Goal: Find specific page/section: Find specific page/section

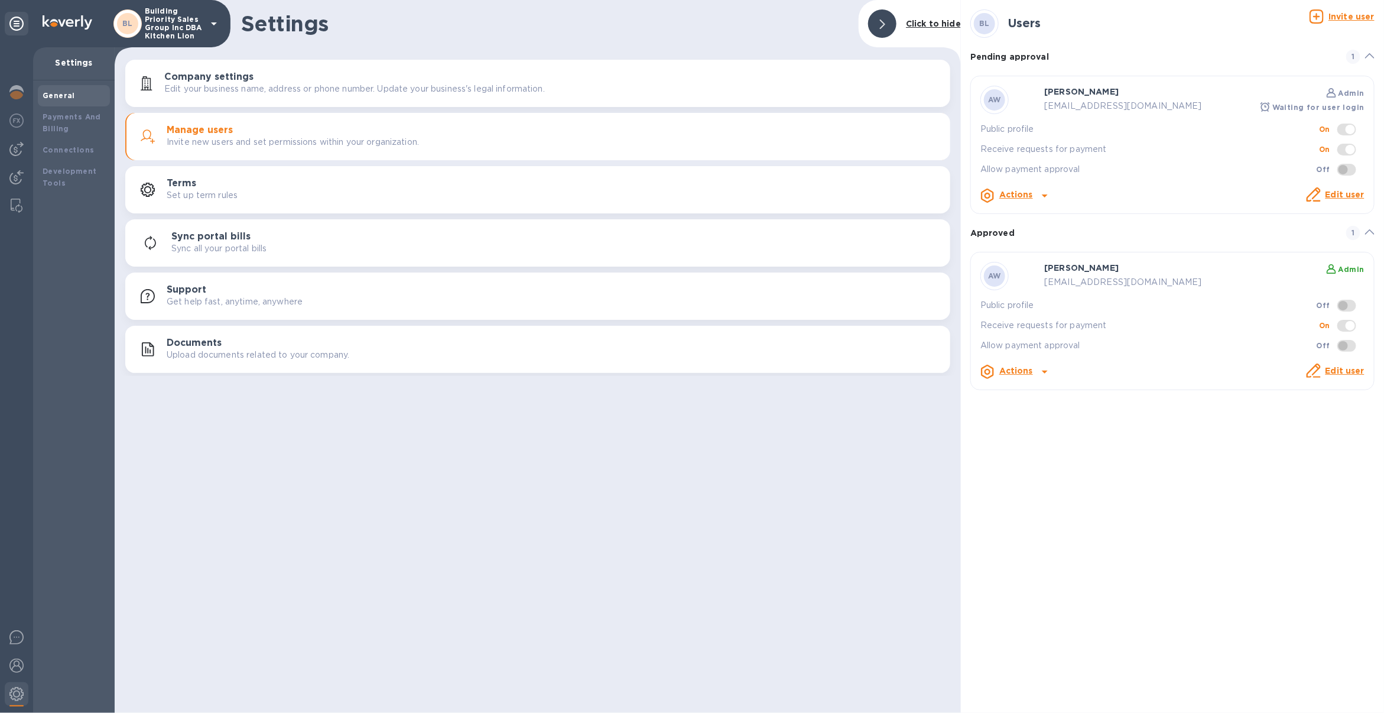
click at [145, 12] on p "Building Priority Sales Group Inc DBA Kitchen Lion" at bounding box center [174, 23] width 59 height 33
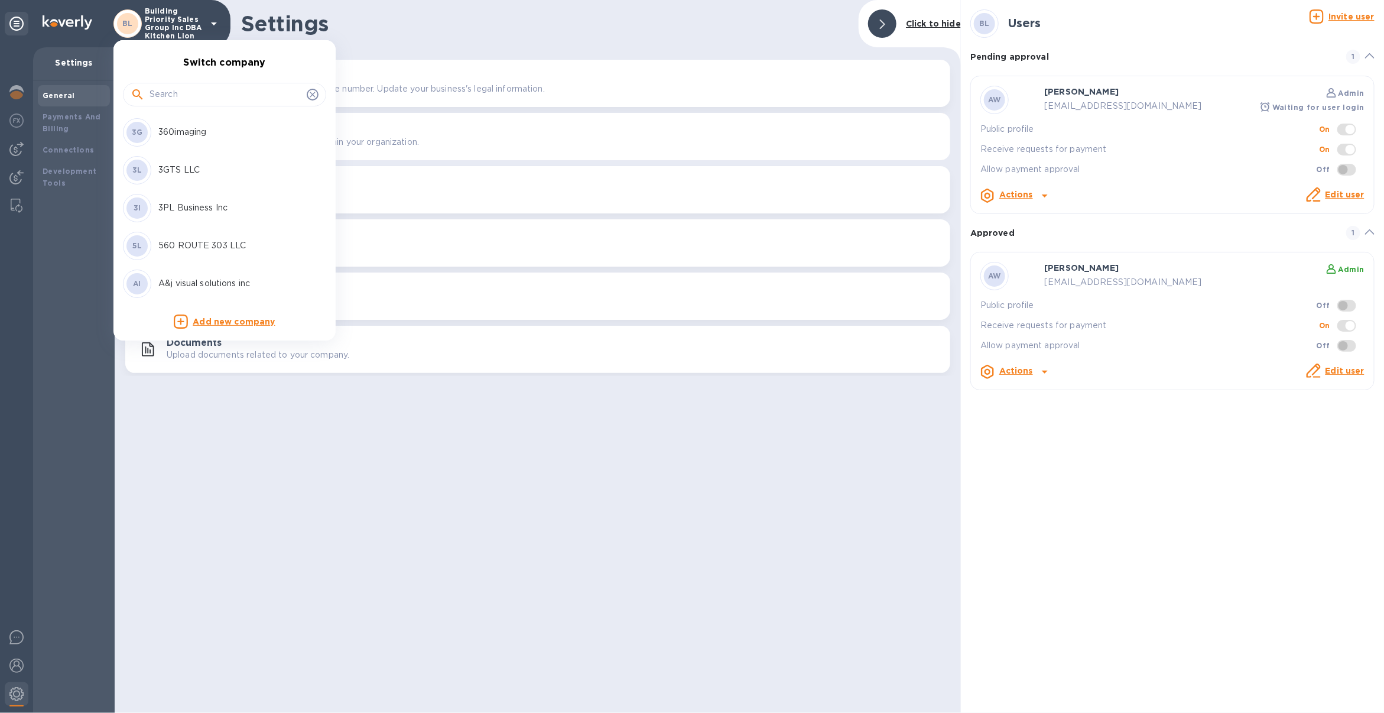
click at [181, 91] on input "text" at bounding box center [226, 95] width 152 height 18
type input "bal"
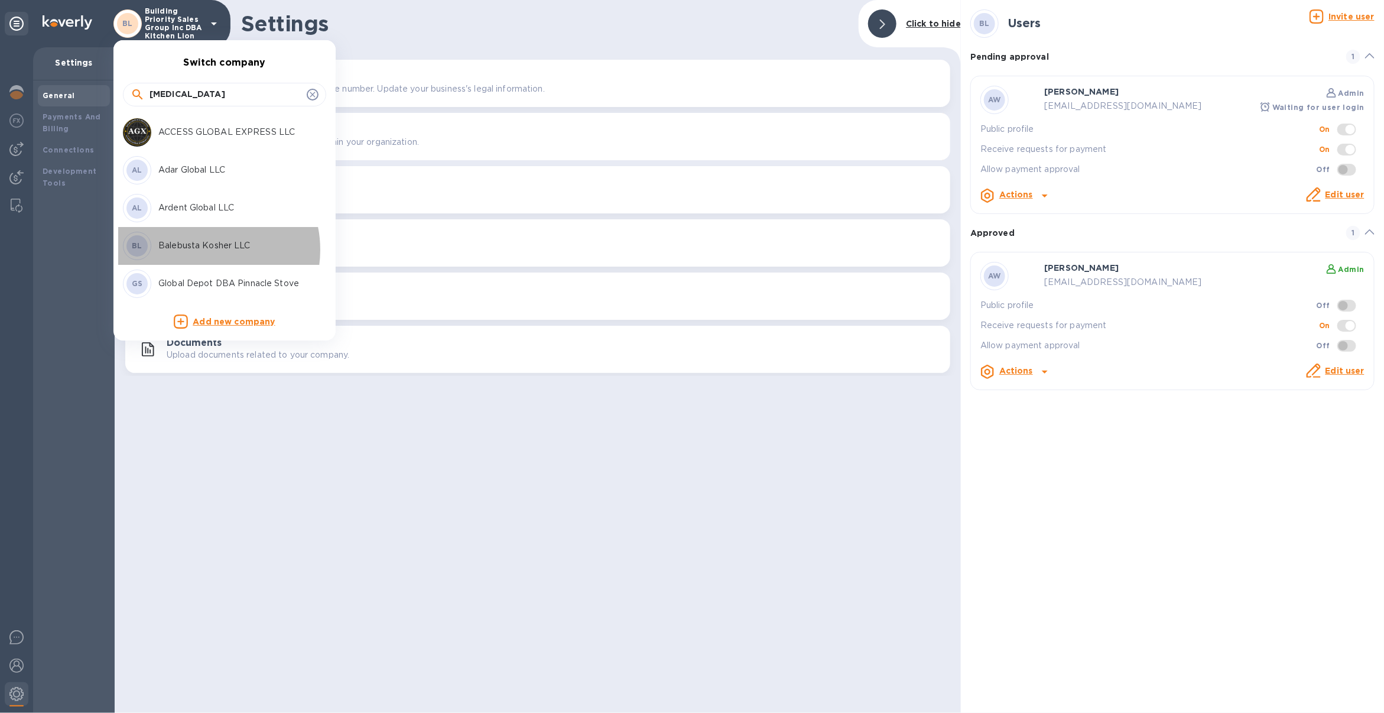
click at [206, 250] on p "Balebusta Kosher LLC" at bounding box center [232, 245] width 149 height 12
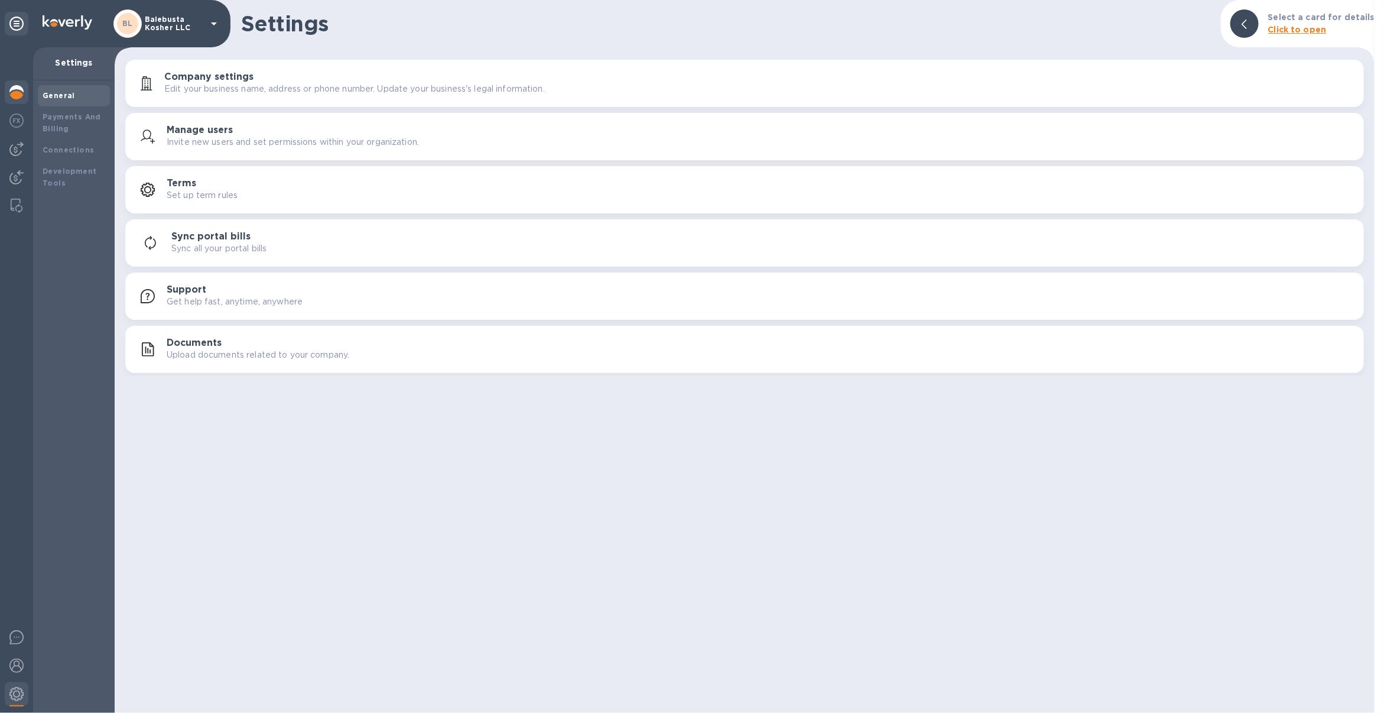
click at [20, 96] on img at bounding box center [16, 92] width 14 height 14
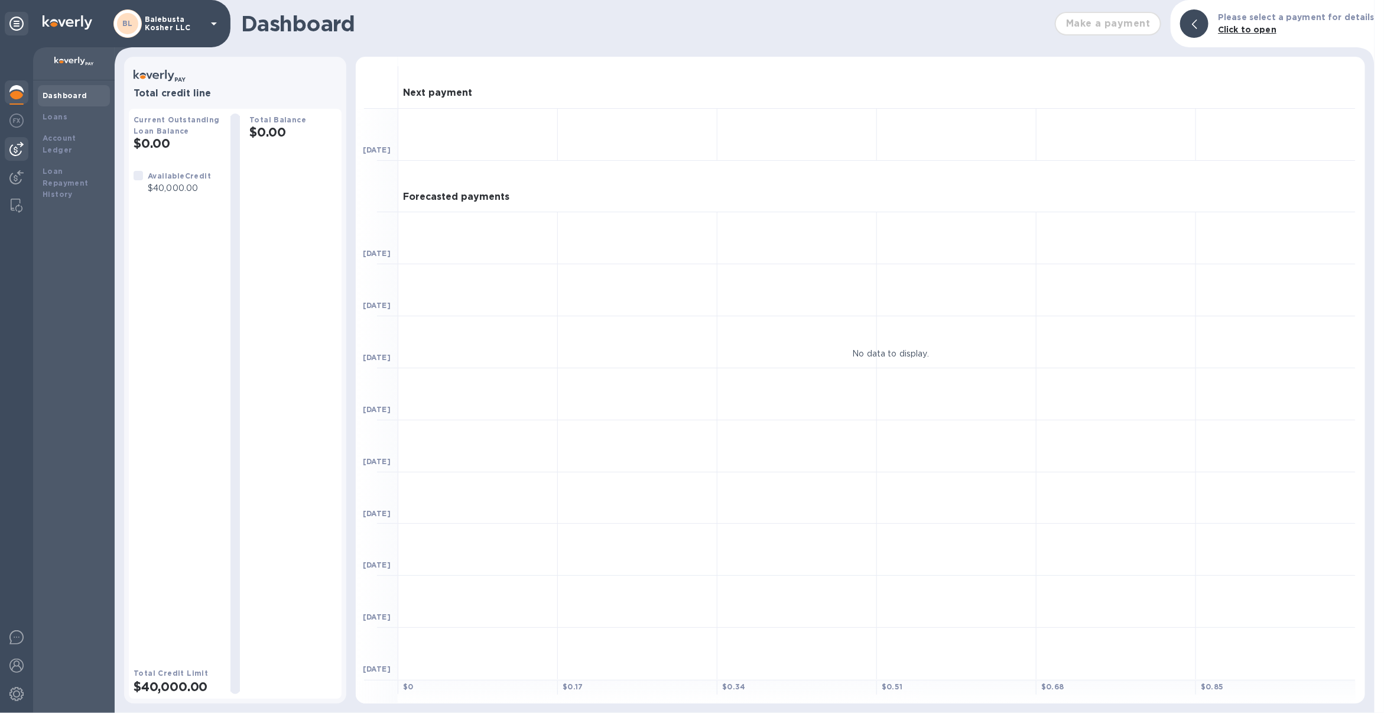
click at [24, 144] on div at bounding box center [17, 149] width 24 height 24
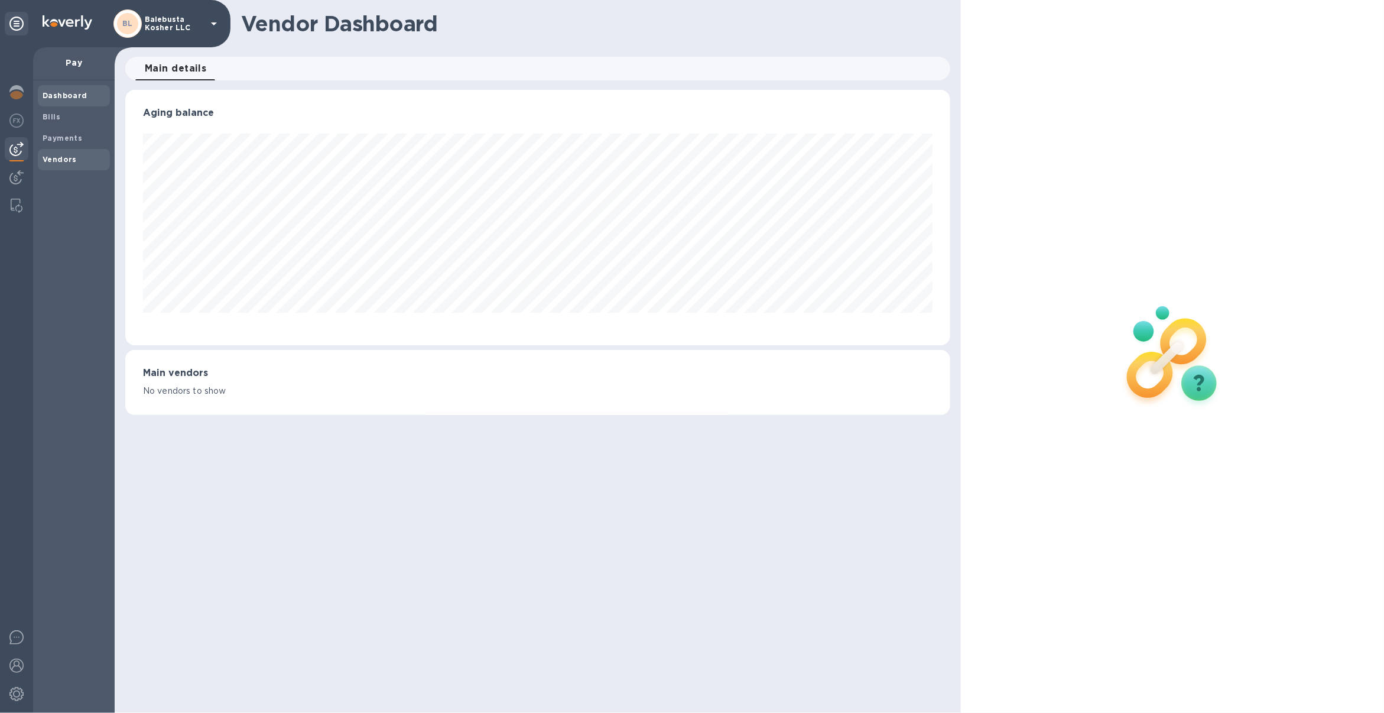
scroll to position [255, 825]
click at [86, 158] on span "Vendors" at bounding box center [74, 160] width 63 height 12
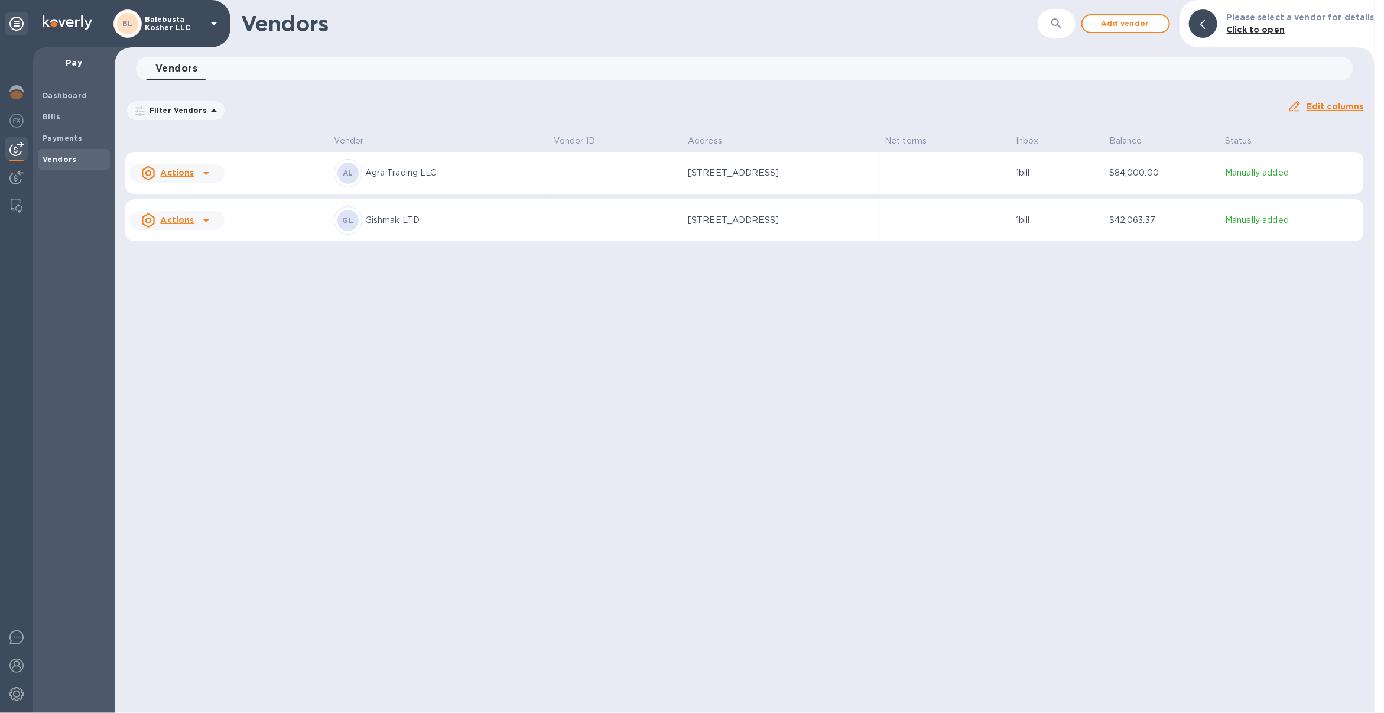
click at [499, 221] on p "Gishmak LTD" at bounding box center [454, 220] width 179 height 12
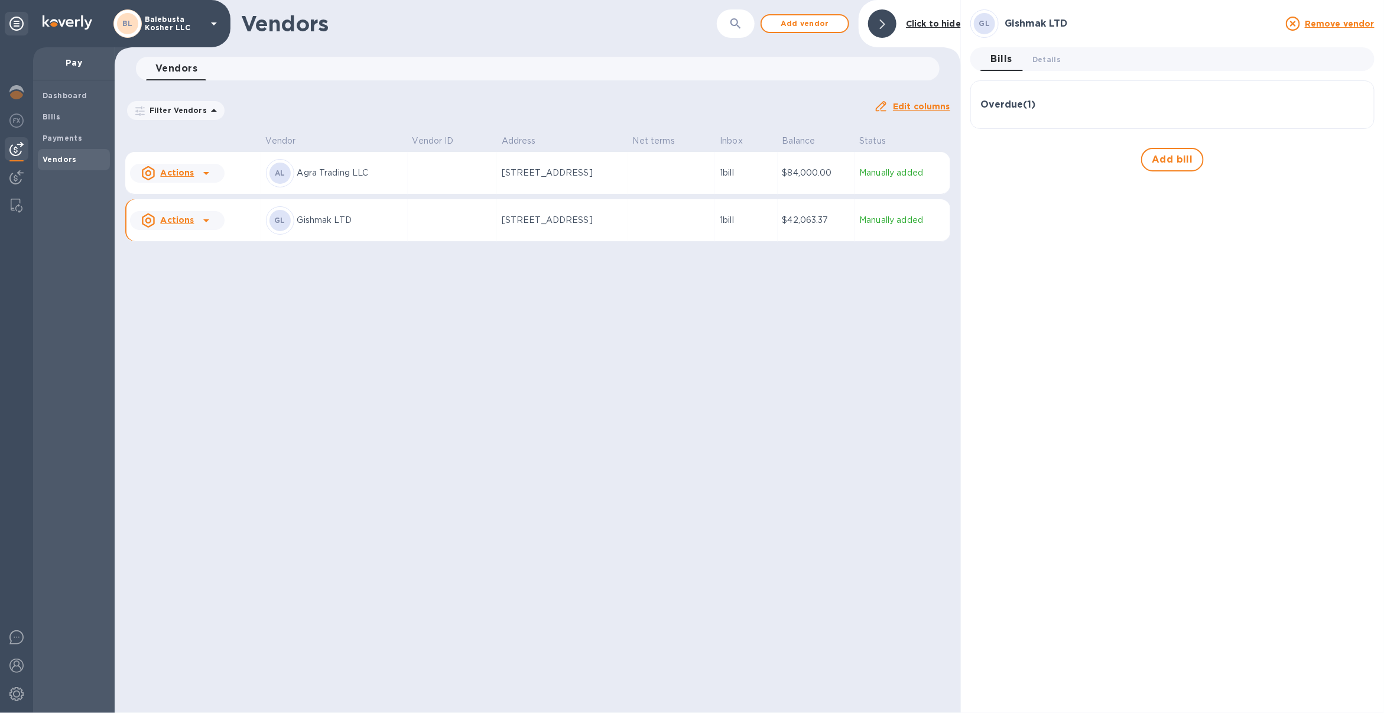
click at [418, 226] on td at bounding box center [452, 220] width 89 height 43
click at [1039, 51] on button "Details 0" at bounding box center [1046, 59] width 47 height 24
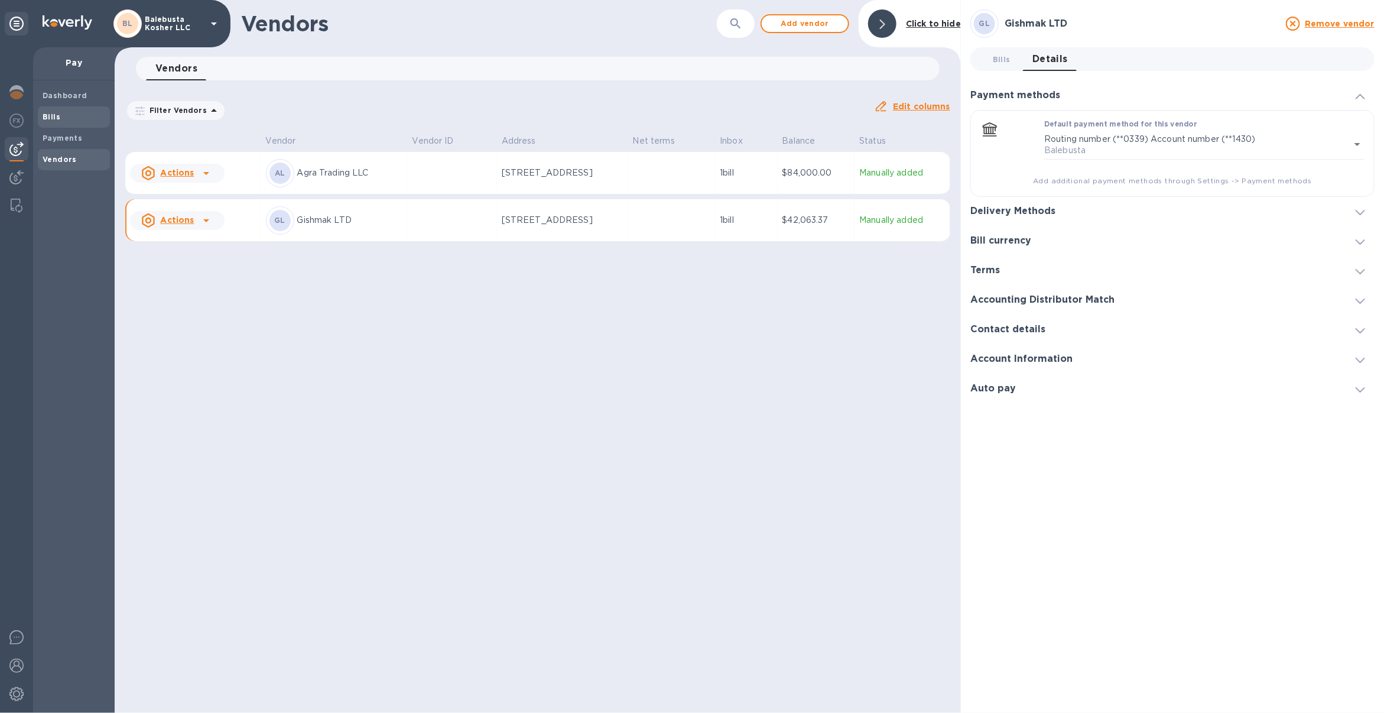
click at [46, 116] on b "Bills" at bounding box center [52, 116] width 18 height 9
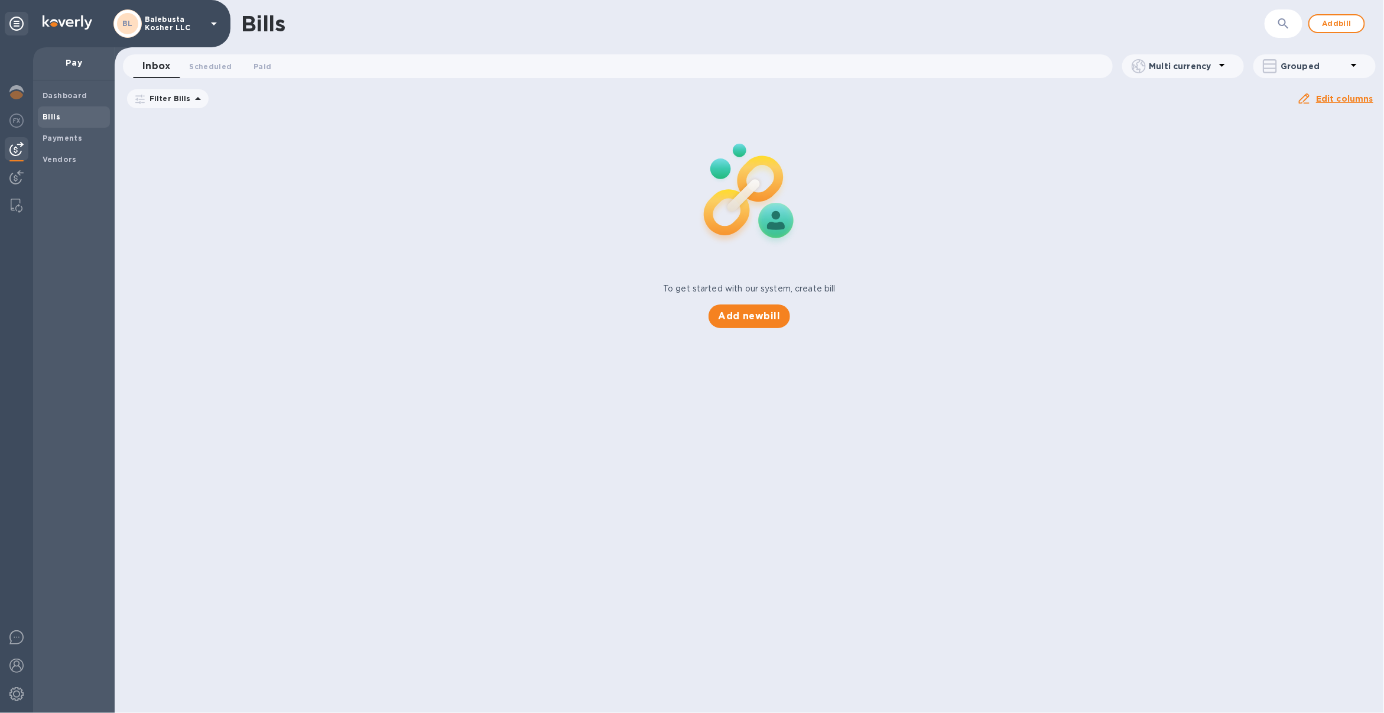
click at [0, 0] on div "Due date : 07/10/2025 to 11/07/2025" at bounding box center [0, 0] width 0 height 0
click at [0, 0] on icon at bounding box center [0, 0] width 0 height 0
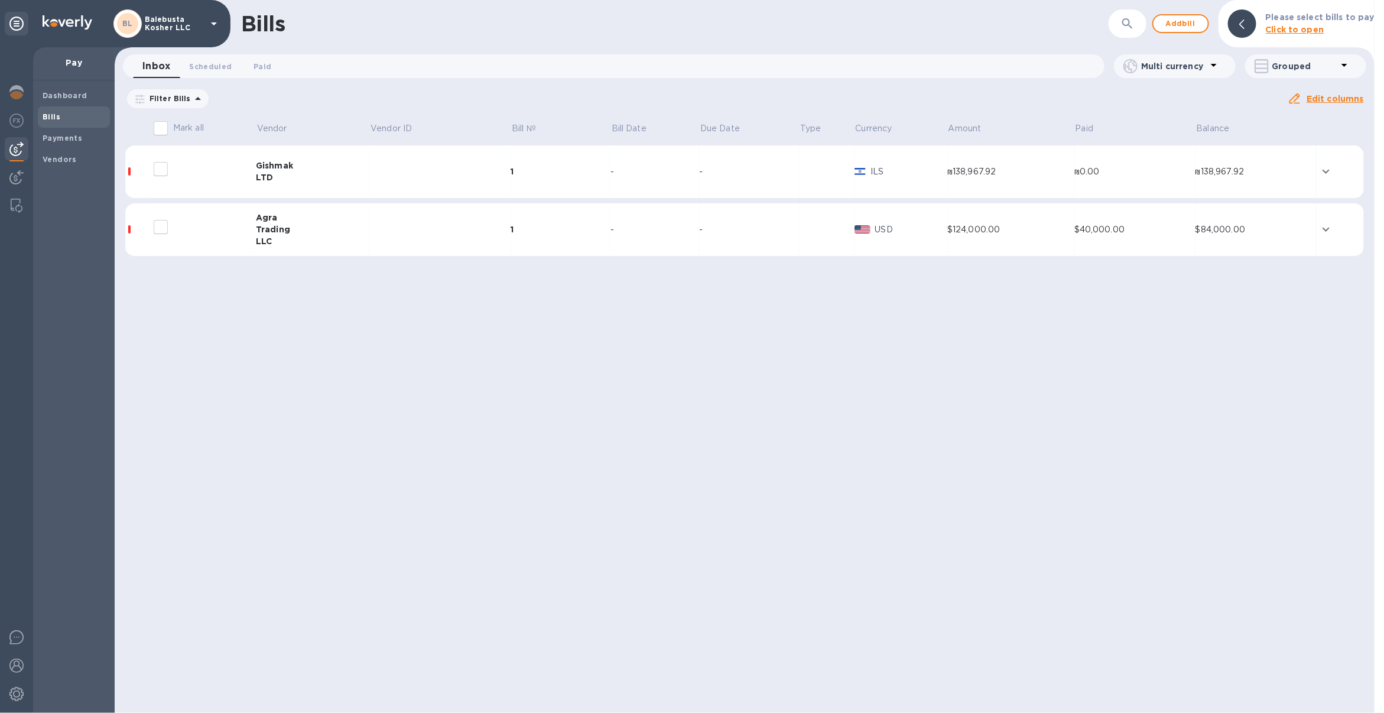
click at [192, 17] on p "Balebusta Kosher LLC" at bounding box center [174, 23] width 59 height 17
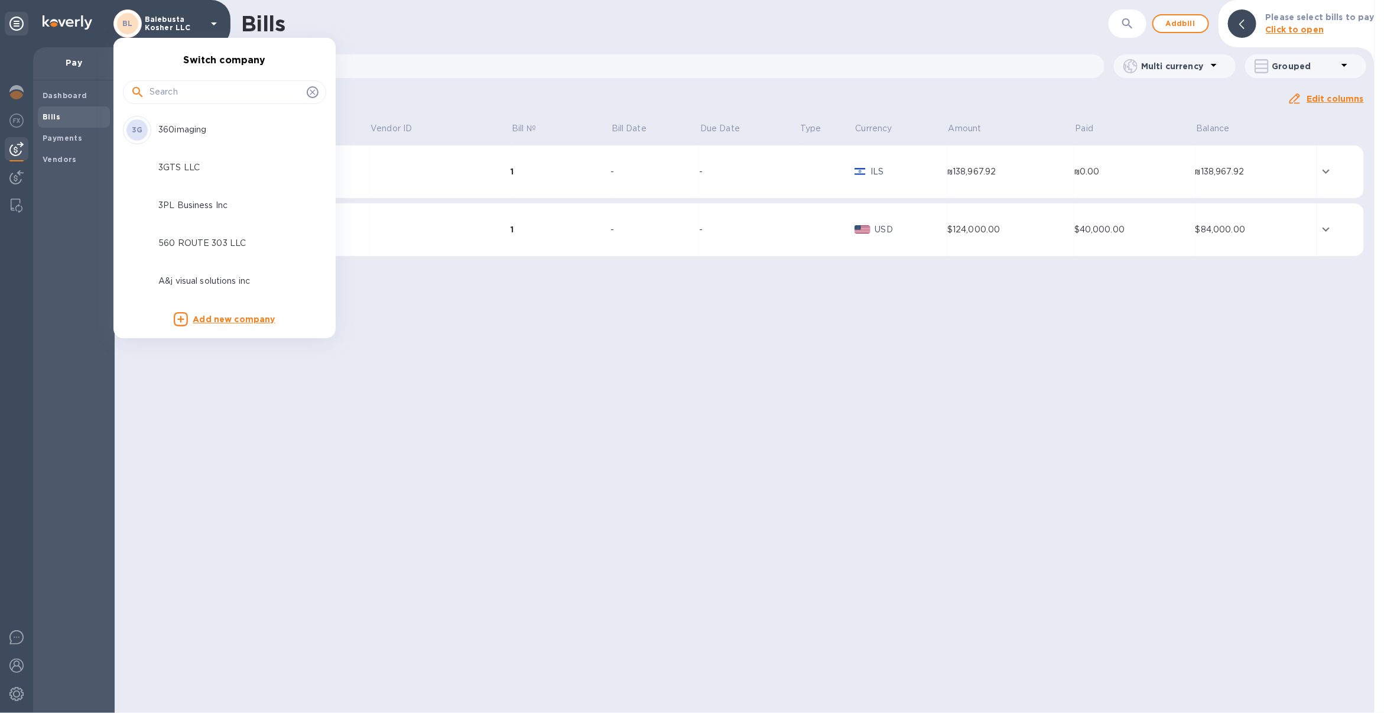
click at [205, 83] on input "text" at bounding box center [226, 92] width 152 height 18
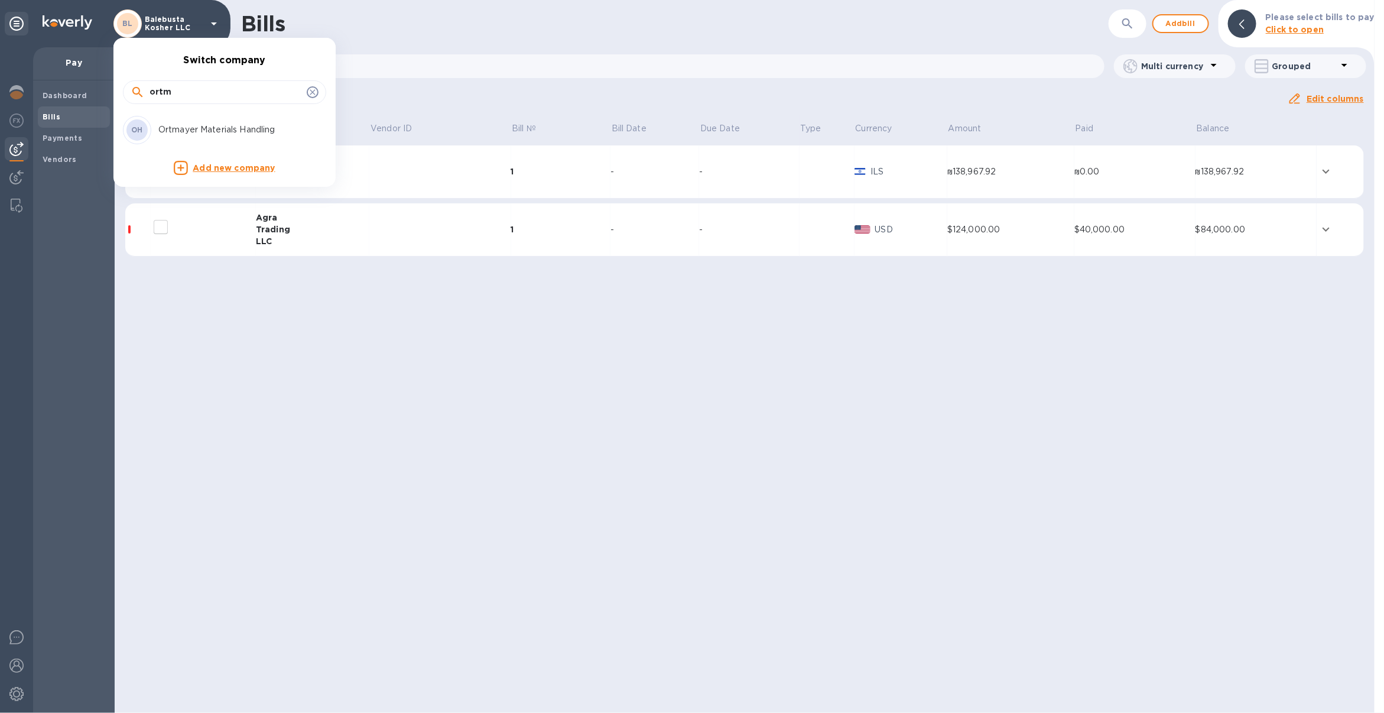
type input "ortm"
click at [210, 124] on p "Ortmayer Materials Handling" at bounding box center [232, 130] width 149 height 12
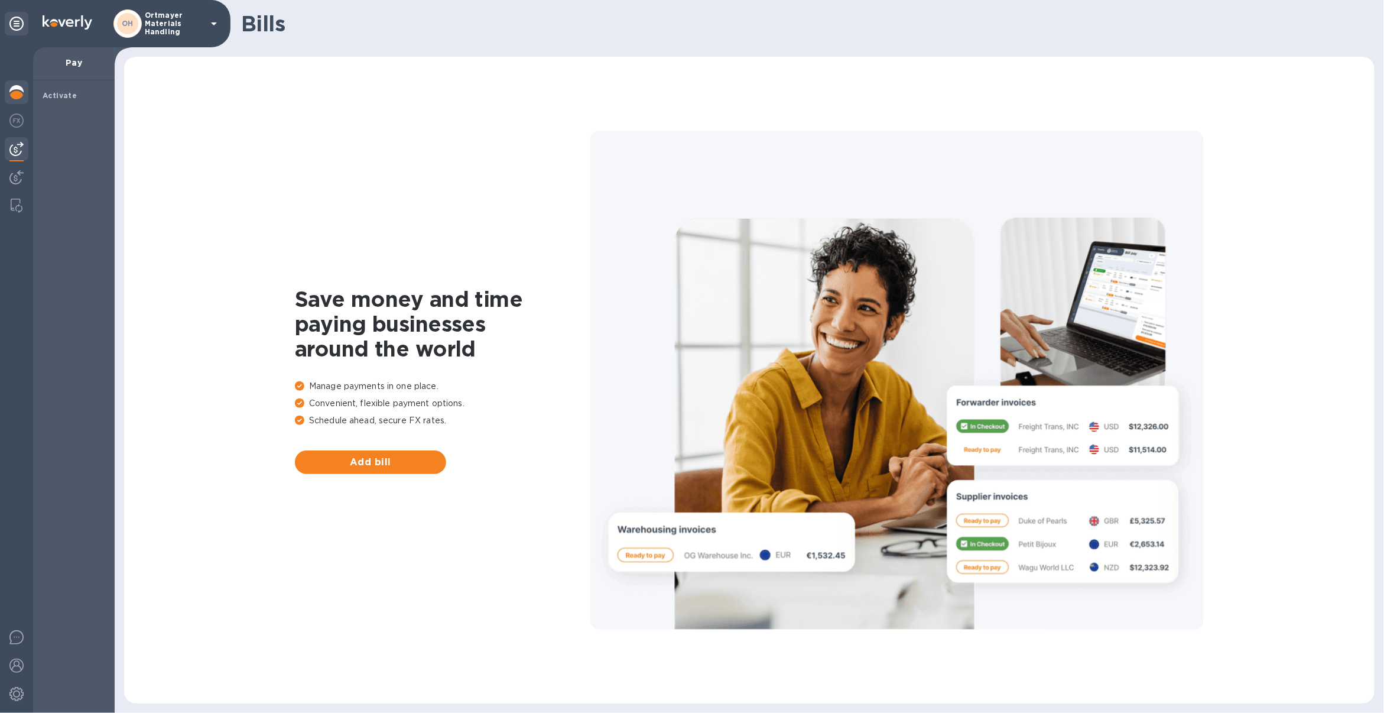
click at [22, 90] on img at bounding box center [16, 92] width 14 height 14
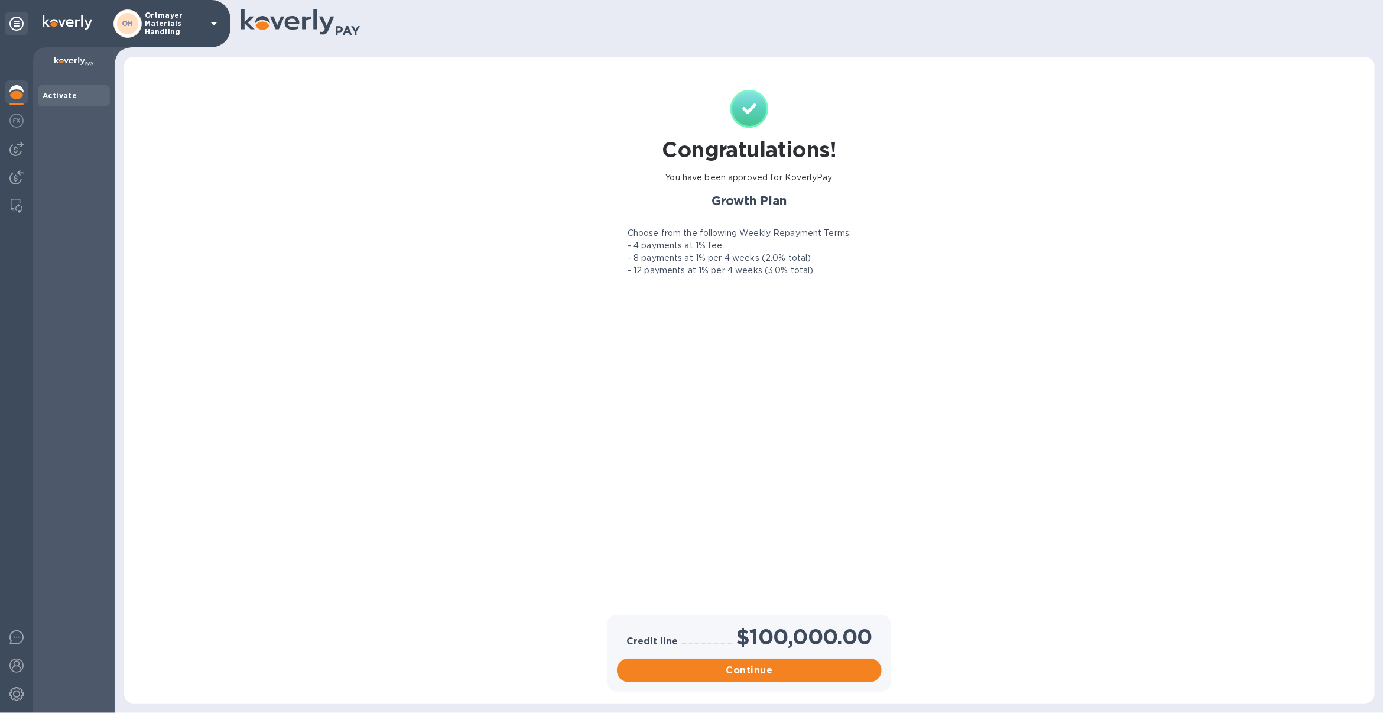
click at [178, 24] on p "Ortmayer Materials Handling" at bounding box center [174, 23] width 59 height 25
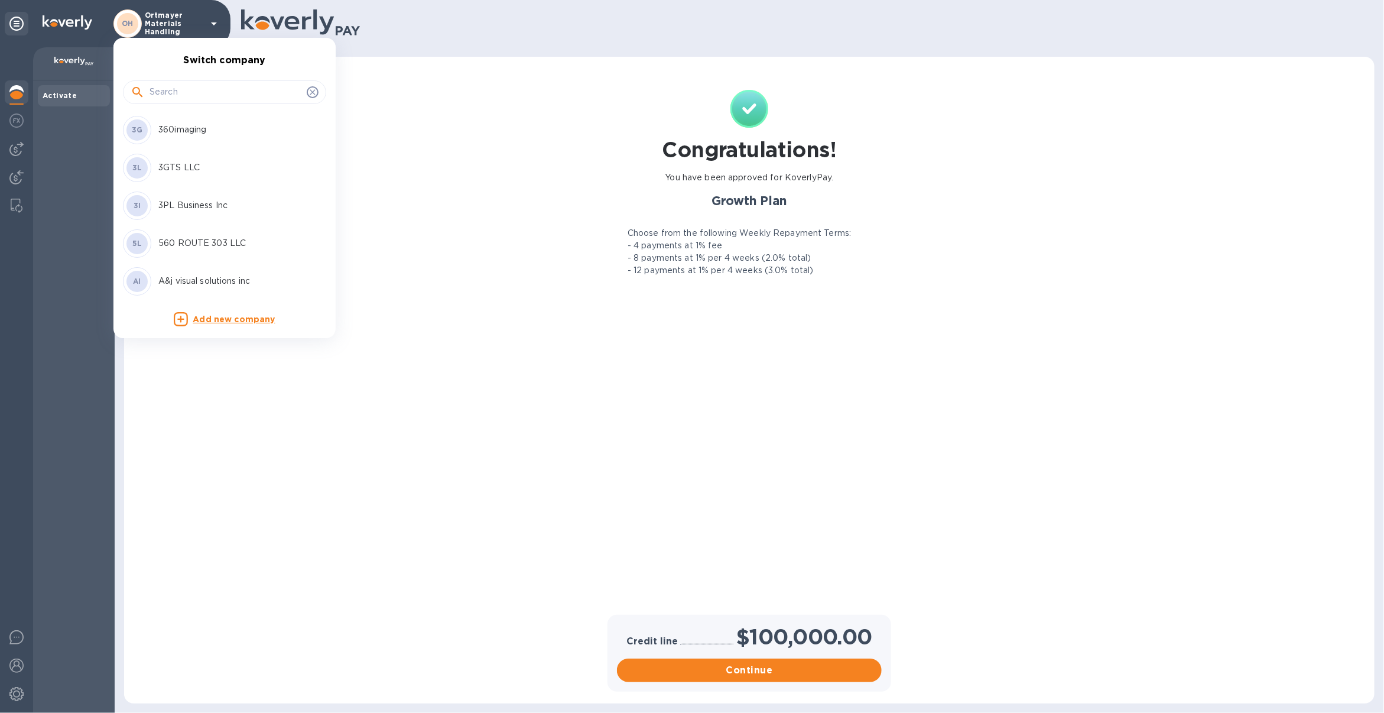
click at [186, 92] on input "text" at bounding box center [226, 92] width 152 height 18
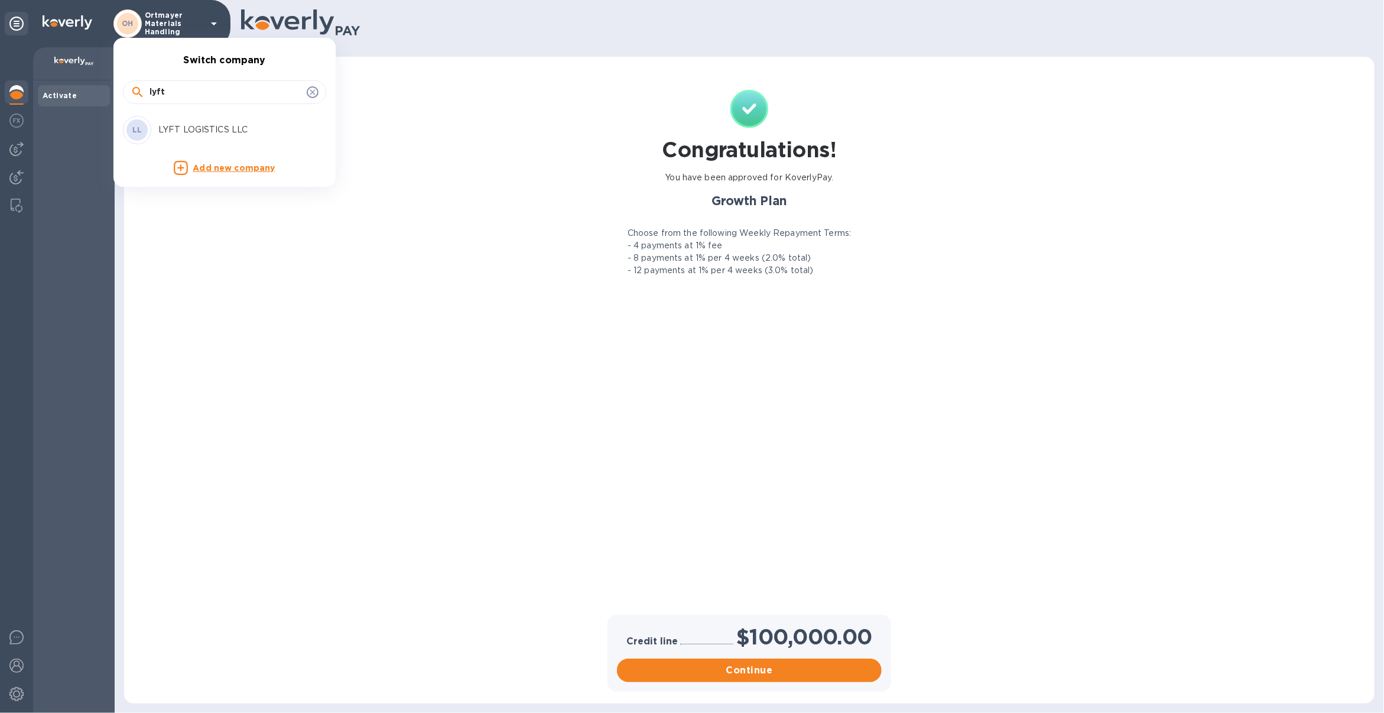
type input "lyft"
click at [202, 127] on p "LYFT LOGISTICS LLC" at bounding box center [232, 130] width 149 height 12
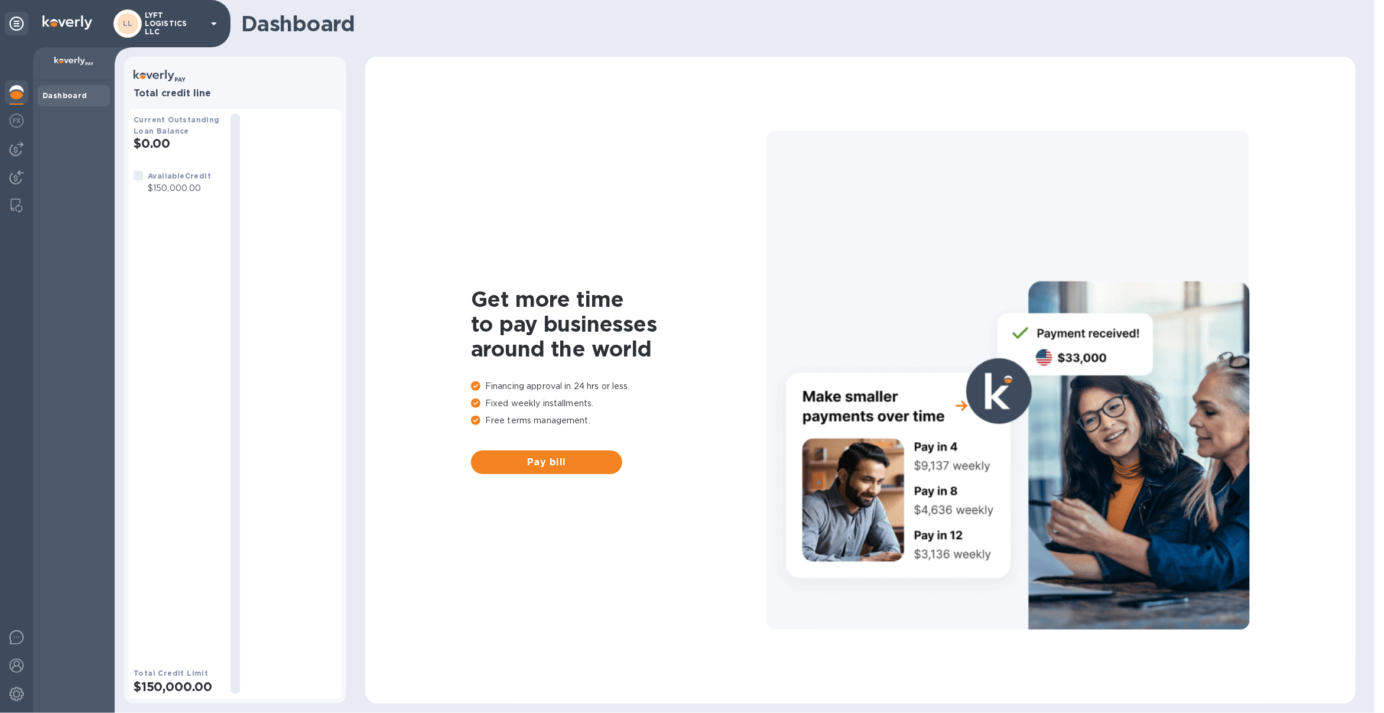
click at [14, 163] on div at bounding box center [16, 380] width 33 height 666
click at [16, 157] on div at bounding box center [17, 149] width 24 height 24
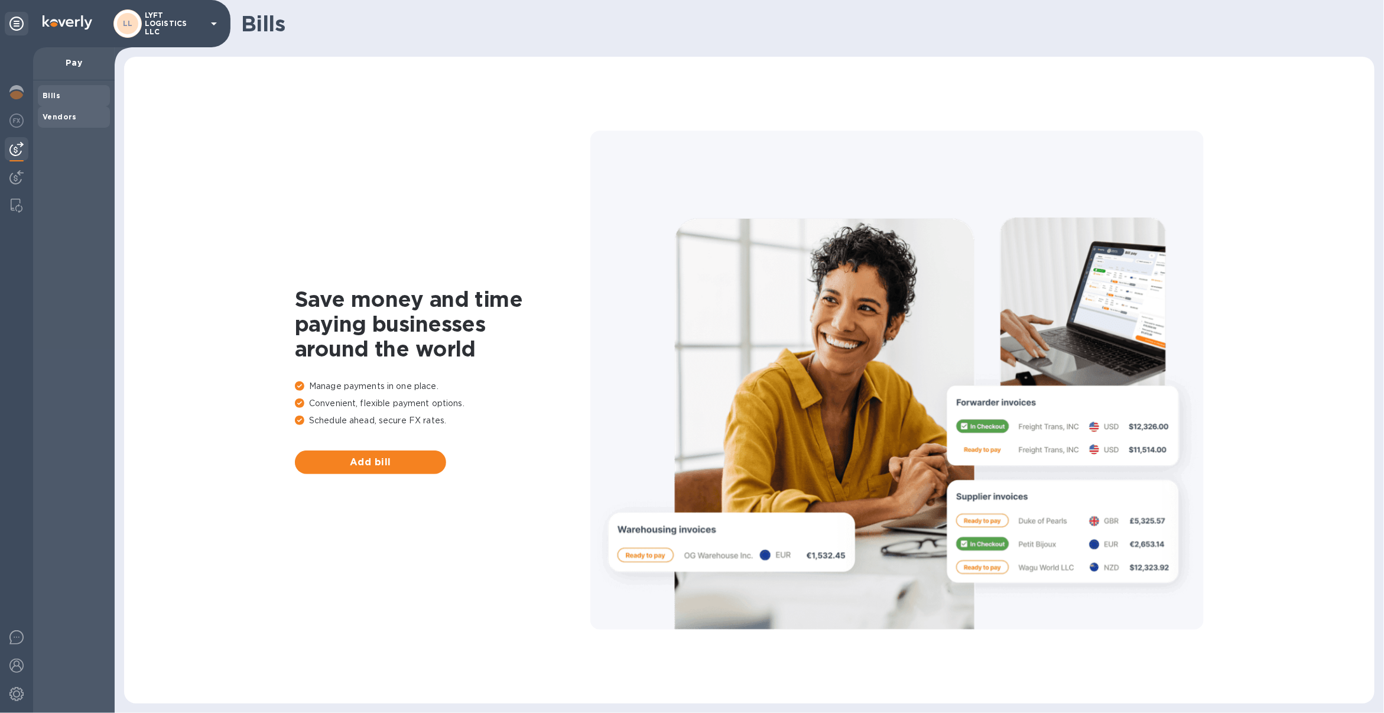
click at [51, 121] on span "Vendors" at bounding box center [60, 117] width 34 height 12
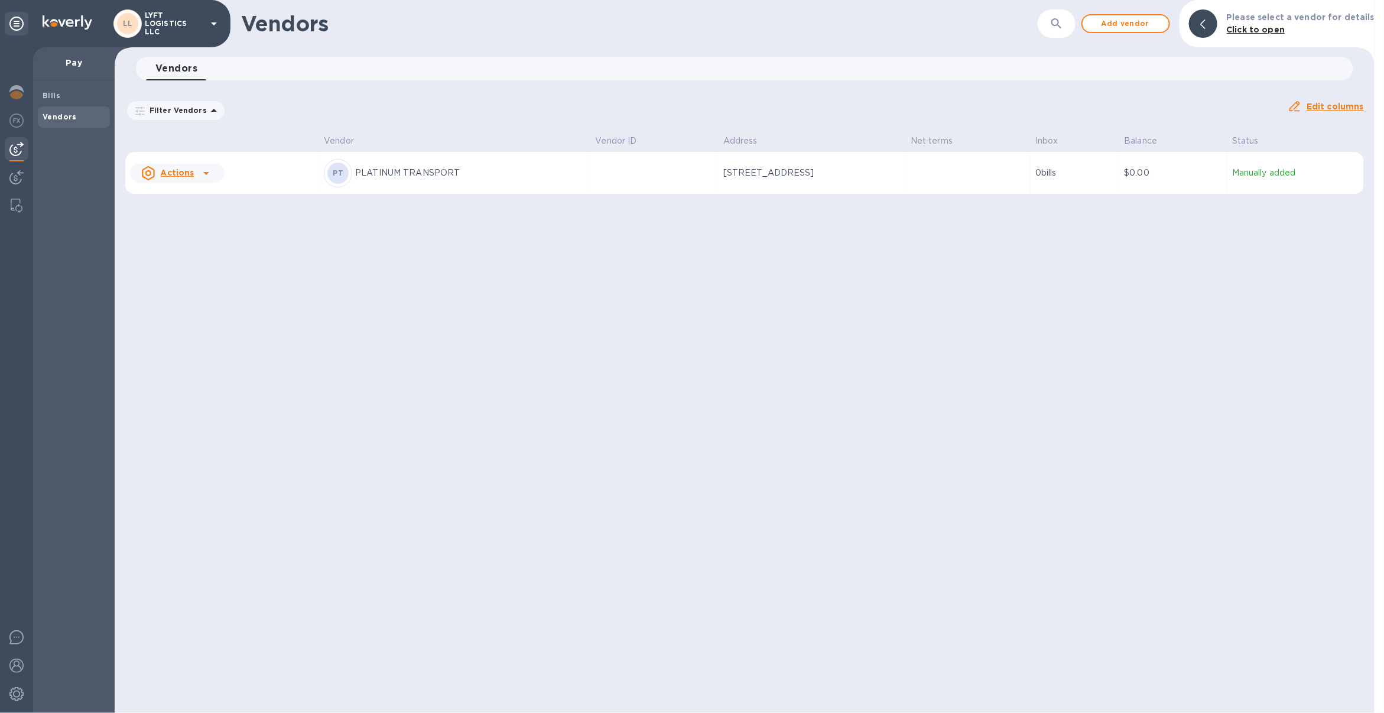
click at [182, 27] on p "LYFT LOGISTICS LLC" at bounding box center [174, 23] width 59 height 25
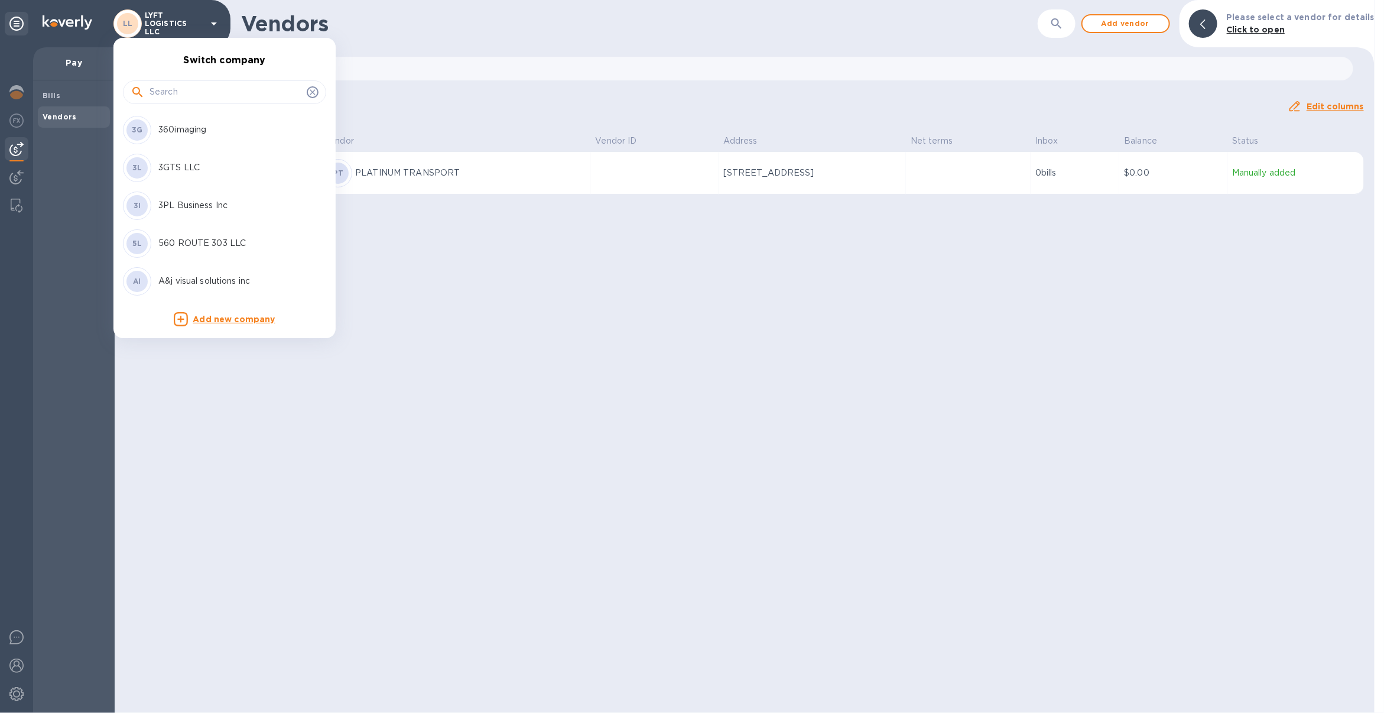
click at [183, 89] on input "text" at bounding box center [226, 92] width 152 height 18
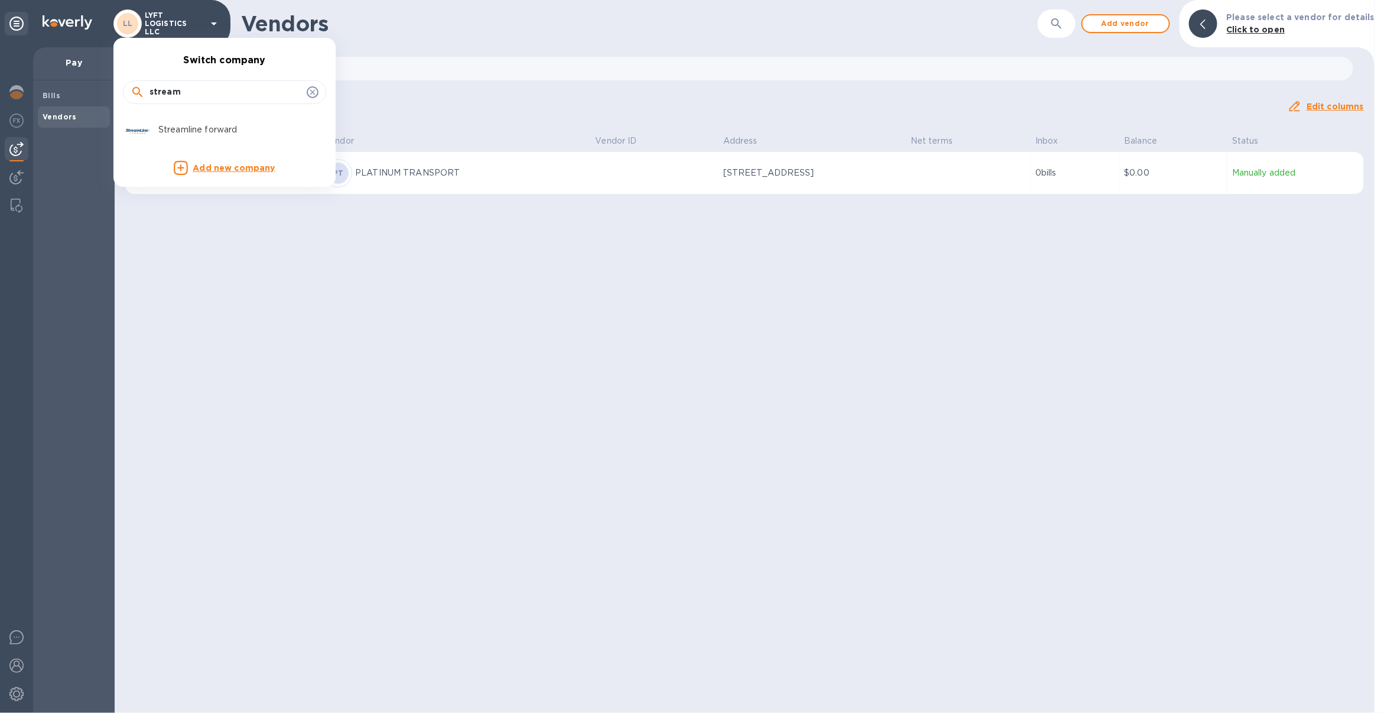
type input "stream"
click at [193, 122] on div "Streamline forward" at bounding box center [215, 130] width 184 height 28
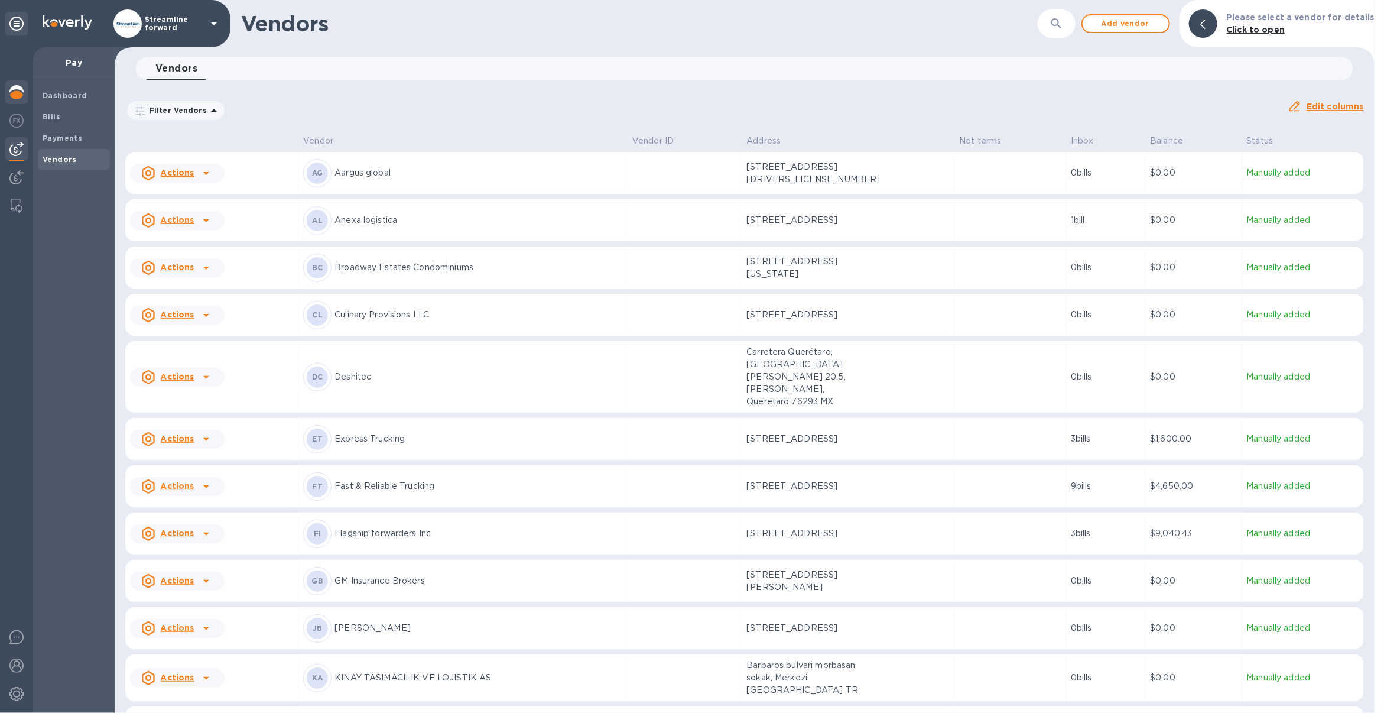
click at [11, 93] on img at bounding box center [16, 92] width 14 height 14
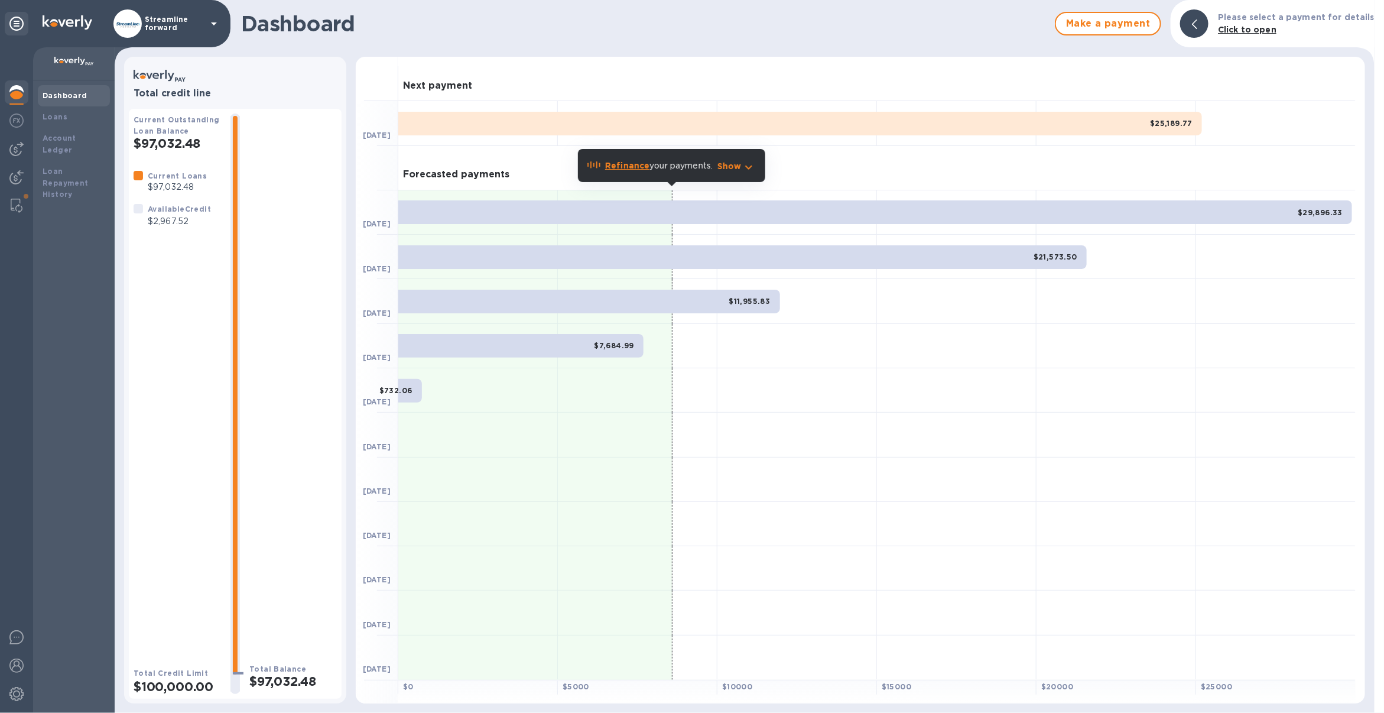
click at [205, 27] on div "Streamline forward" at bounding box center [167, 23] width 108 height 28
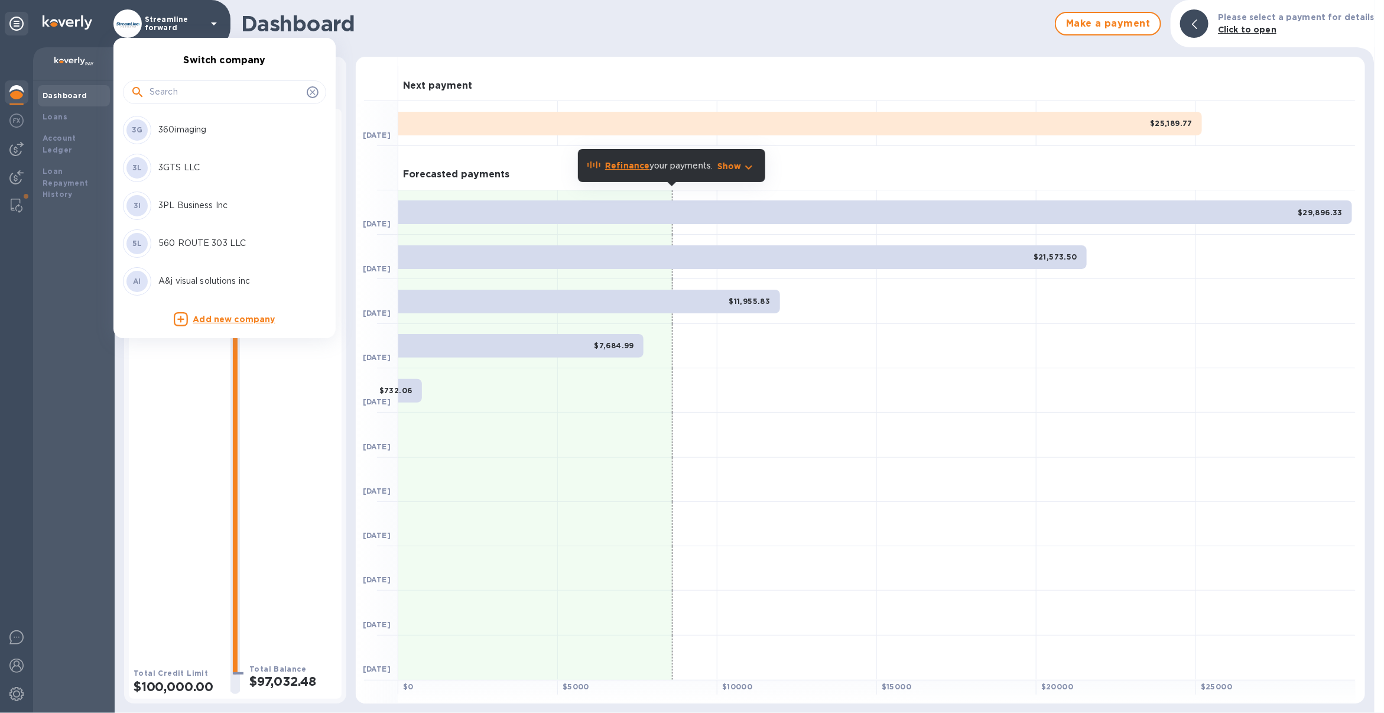
click at [213, 96] on input "text" at bounding box center [226, 92] width 152 height 18
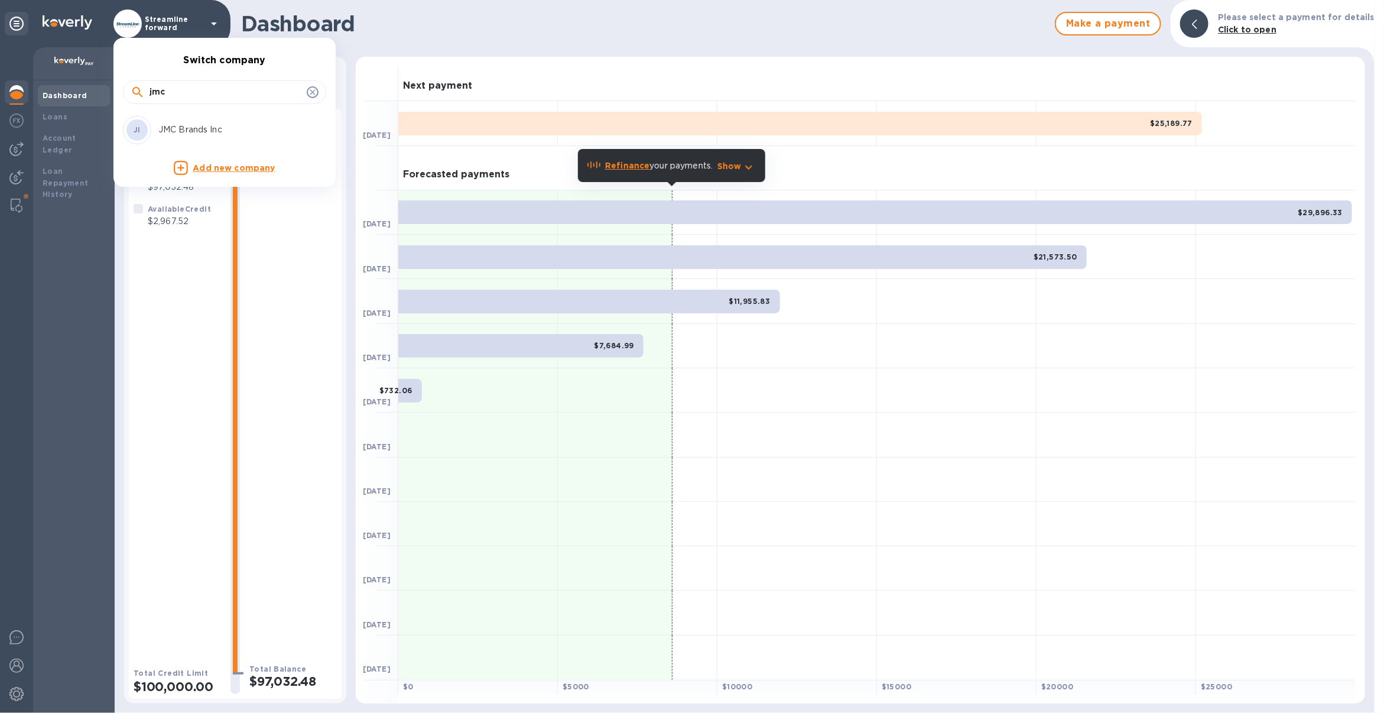
type input "jmc"
click at [199, 124] on p "JMC Brands Inc" at bounding box center [232, 130] width 149 height 12
